Goal: Task Accomplishment & Management: Complete application form

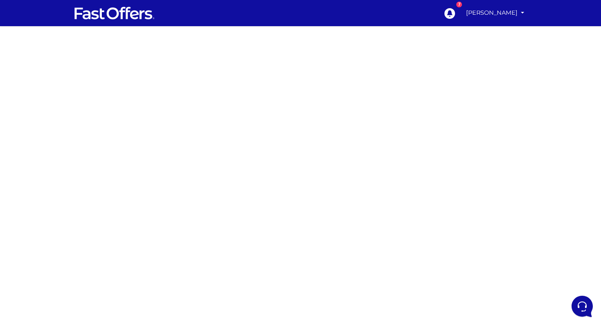
click at [462, 170] on div at bounding box center [300, 240] width 601 height 409
click at [425, 173] on div at bounding box center [300, 240] width 601 height 409
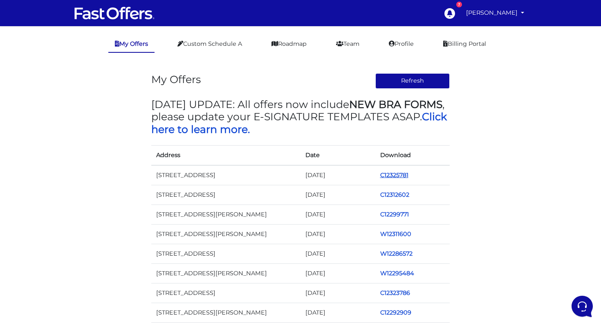
click at [399, 177] on link "C12325781" at bounding box center [394, 174] width 28 height 7
